Goal: Task Accomplishment & Management: Manage account settings

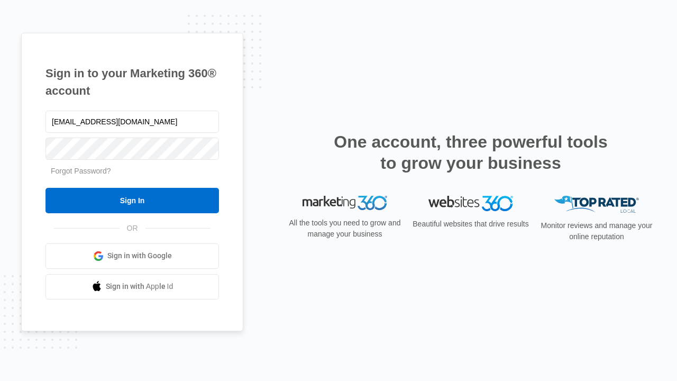
type input "[EMAIL_ADDRESS][DOMAIN_NAME]"
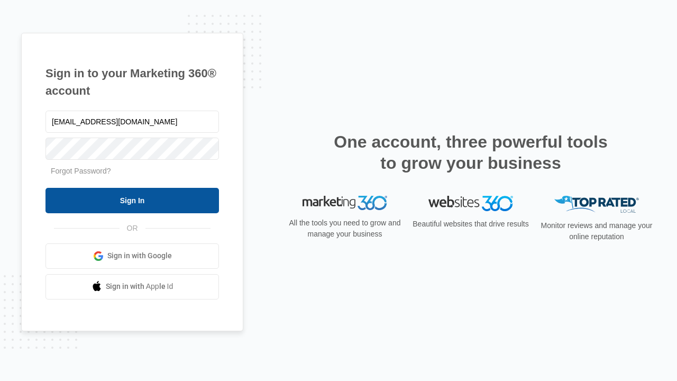
click at [132, 200] on input "Sign In" at bounding box center [131, 200] width 173 height 25
